Goal: Task Accomplishment & Management: Manage account settings

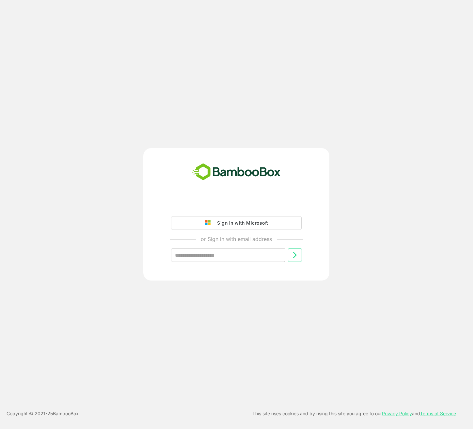
click at [256, 223] on div "Sign in with Microsoft" at bounding box center [241, 223] width 54 height 8
click at [255, 223] on div "Sign in with Microsoft" at bounding box center [241, 223] width 54 height 8
click at [256, 228] on button "Sign in with Microsoft" at bounding box center [236, 223] width 131 height 14
click at [261, 221] on div "Sign in with Microsoft" at bounding box center [241, 223] width 54 height 8
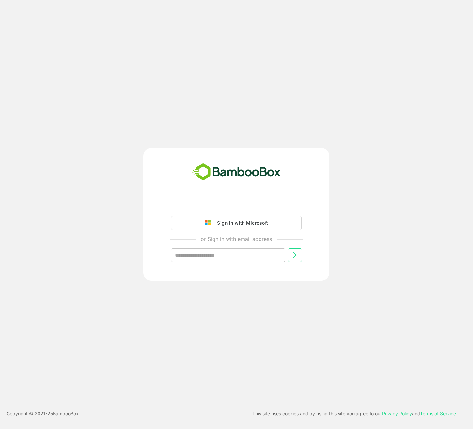
click at [260, 225] on div "Sign in with Microsoft" at bounding box center [241, 223] width 54 height 8
click at [249, 253] on input "text" at bounding box center [228, 255] width 114 height 14
type input "**********"
click at [295, 257] on icon at bounding box center [295, 255] width 8 height 8
click at [270, 227] on button "Sign in with Microsoft" at bounding box center [236, 223] width 131 height 14
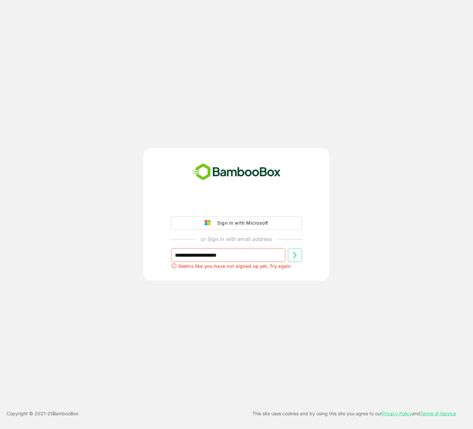
click at [228, 227] on div "Sign in with Microsoft" at bounding box center [241, 223] width 54 height 8
